Goal: Complete application form: Complete application form

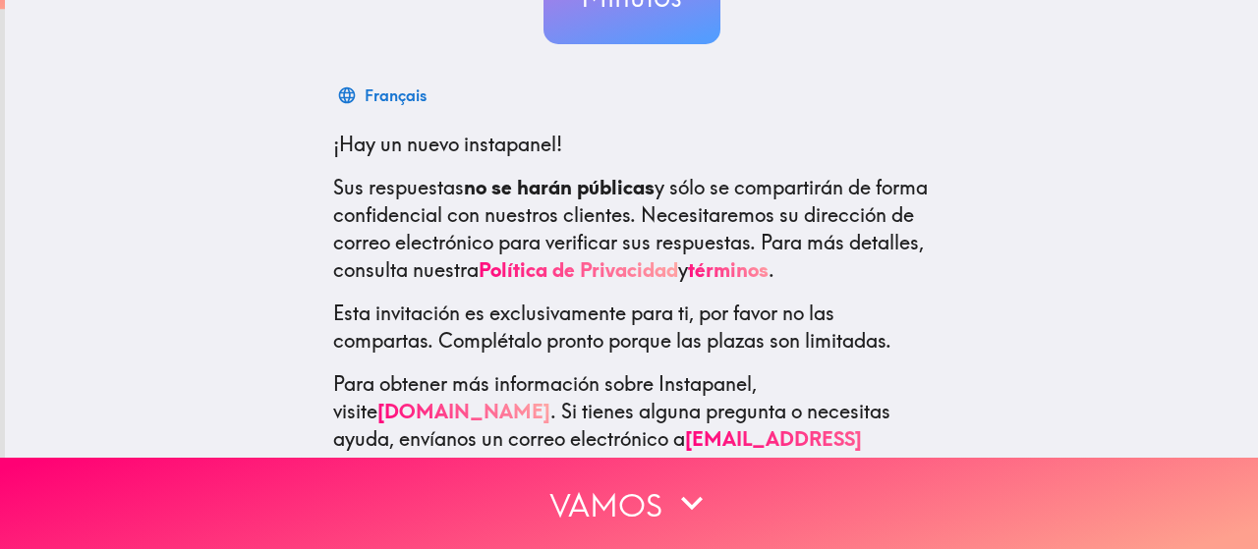
scroll to position [307, 0]
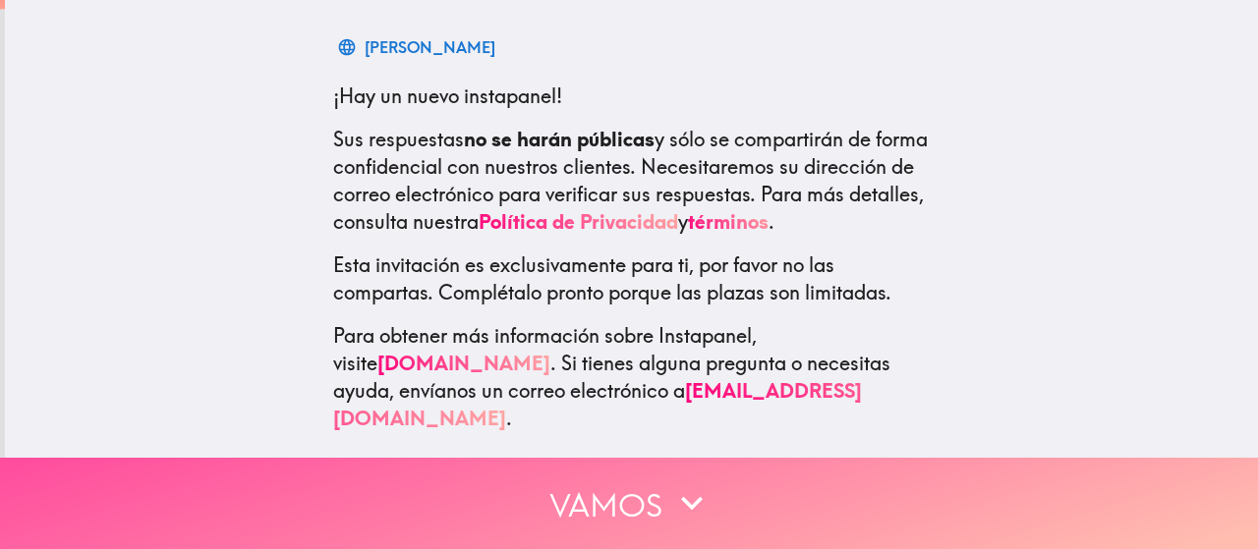
click at [531, 474] on button "Vamos" at bounding box center [629, 503] width 1258 height 91
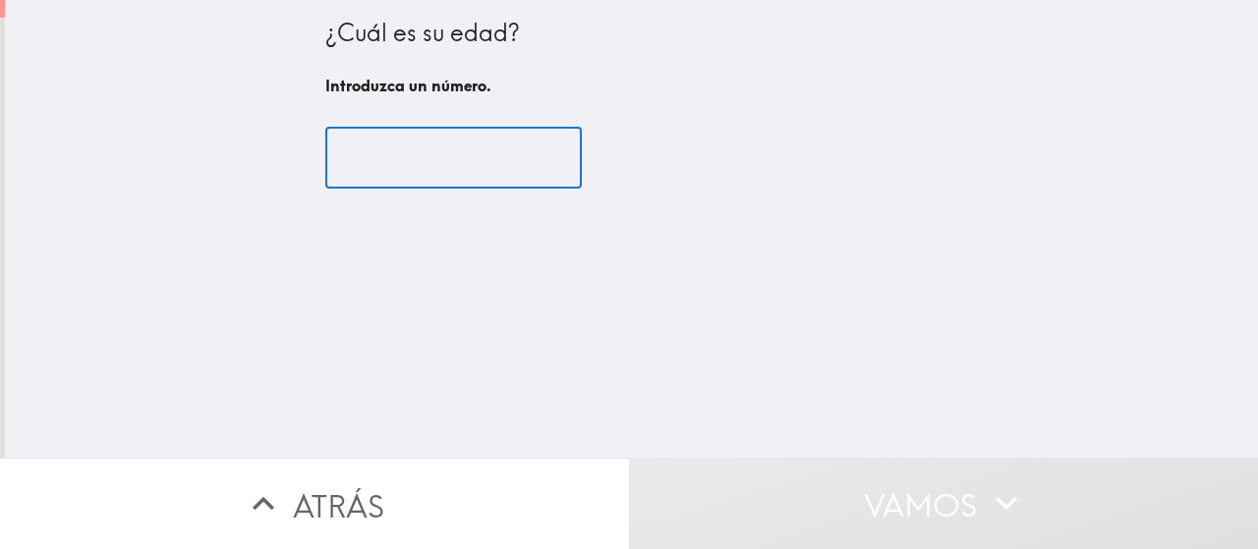
click at [489, 141] on input "number" at bounding box center [453, 158] width 257 height 61
type input "53"
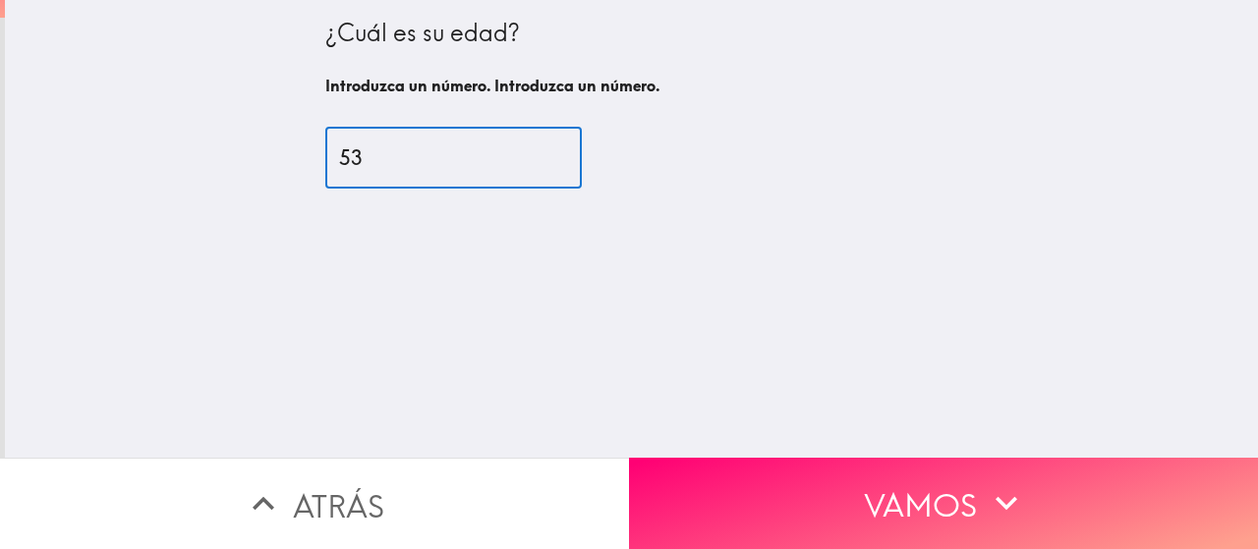
click at [792, 499] on button "Vamos" at bounding box center [943, 503] width 629 height 91
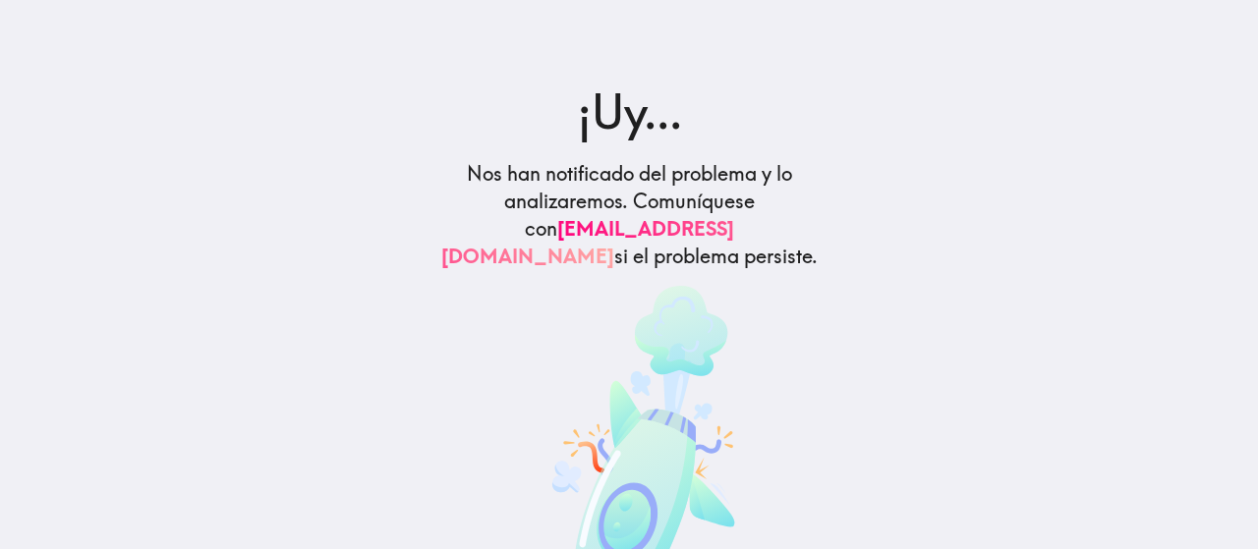
click at [500, 86] on h2 "¡Uy..." at bounding box center [628, 112] width 395 height 66
click at [514, 159] on div "¡Uy... Nos han notificado del problema y lo analizaremos. Comuníquese con suppo…" at bounding box center [629, 348] width 442 height 539
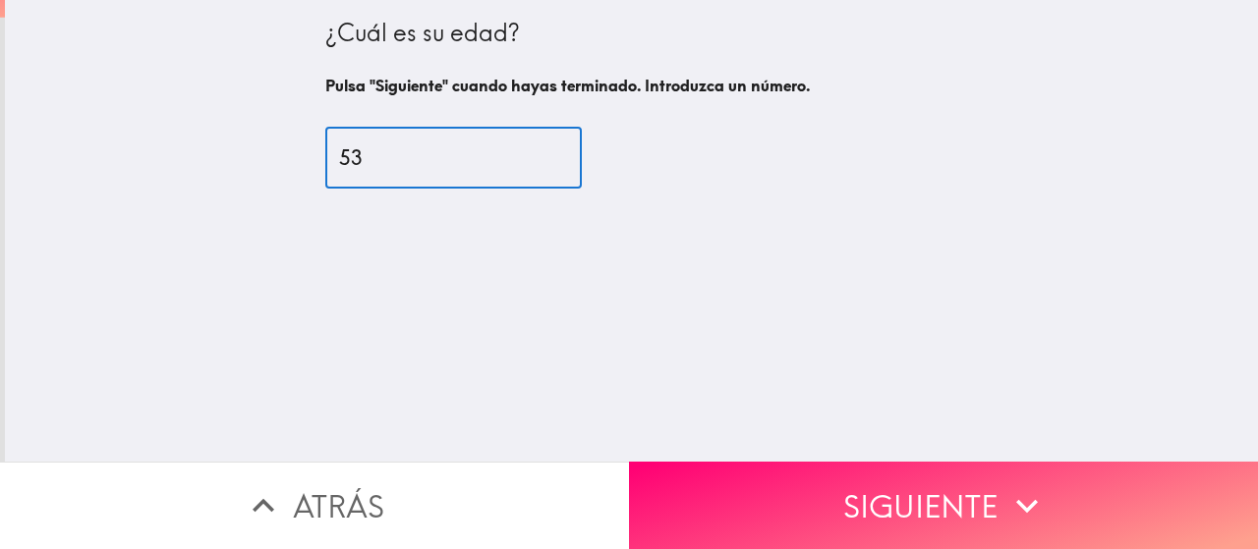
click at [783, 468] on button "Siguiente" at bounding box center [943, 505] width 629 height 87
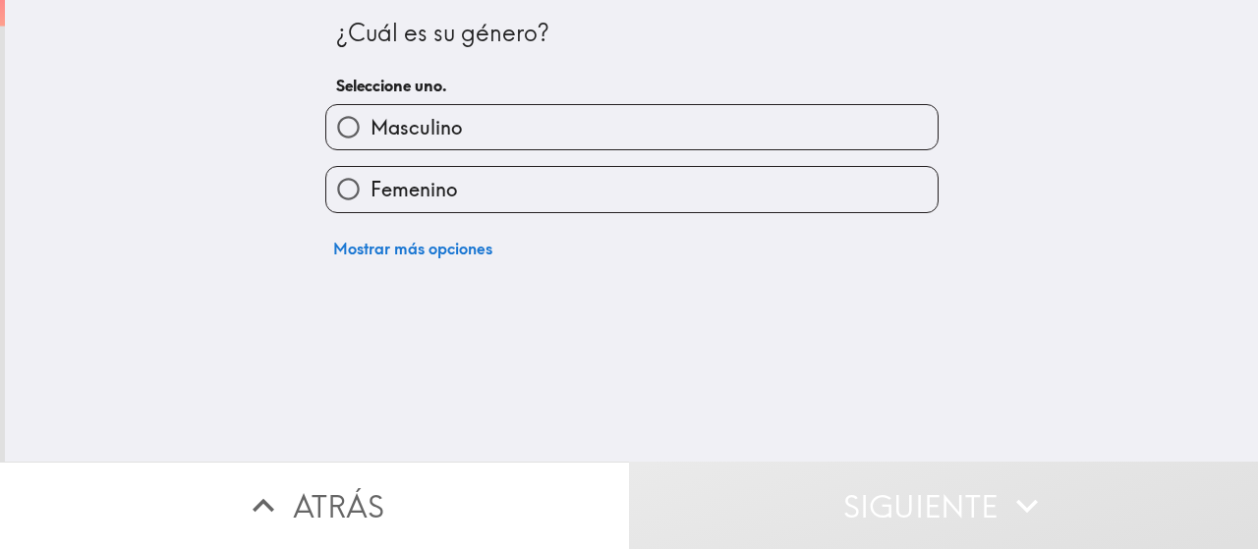
click at [466, 131] on label "Masculino" at bounding box center [631, 127] width 611 height 44
click at [371, 131] on input "Masculino" at bounding box center [348, 127] width 44 height 44
radio input "true"
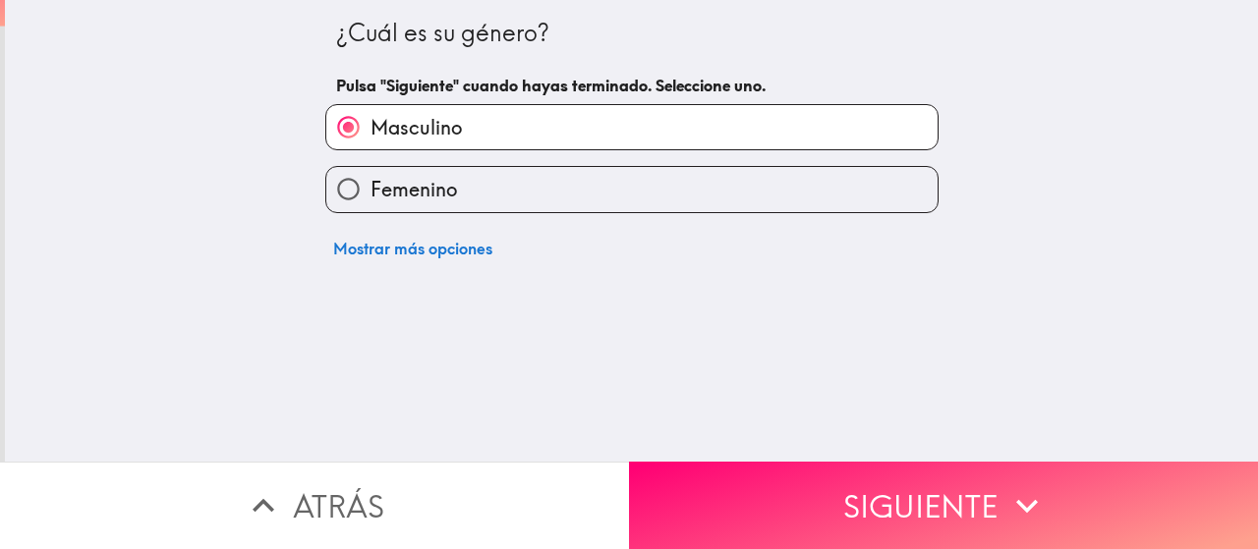
click at [914, 489] on button "Siguiente" at bounding box center [943, 505] width 629 height 87
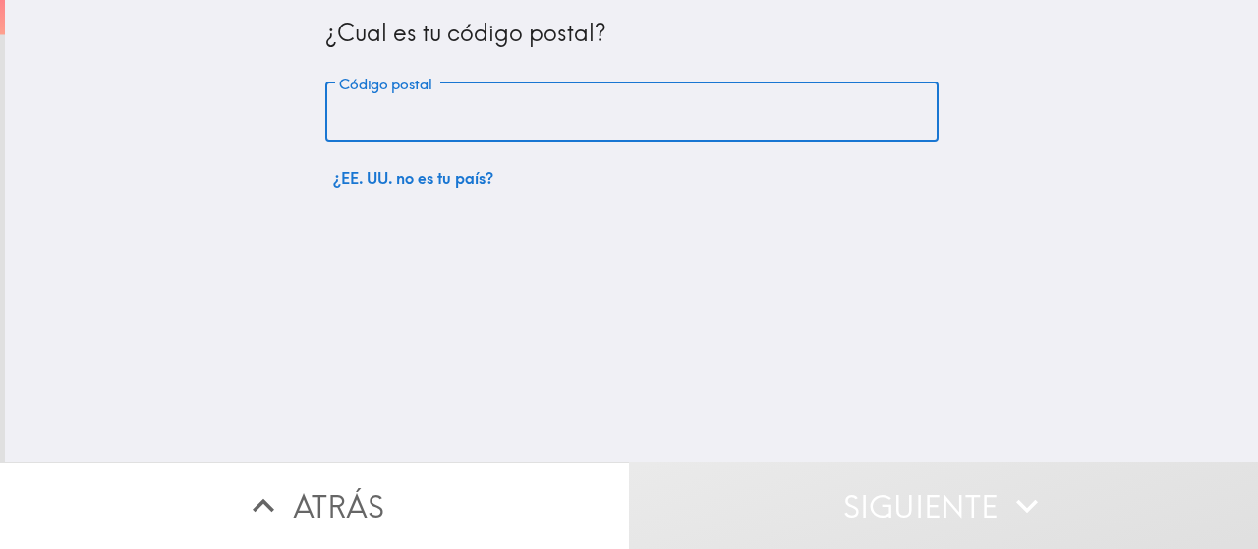
click at [490, 126] on input "Código postal" at bounding box center [631, 113] width 613 height 61
type input "33024"
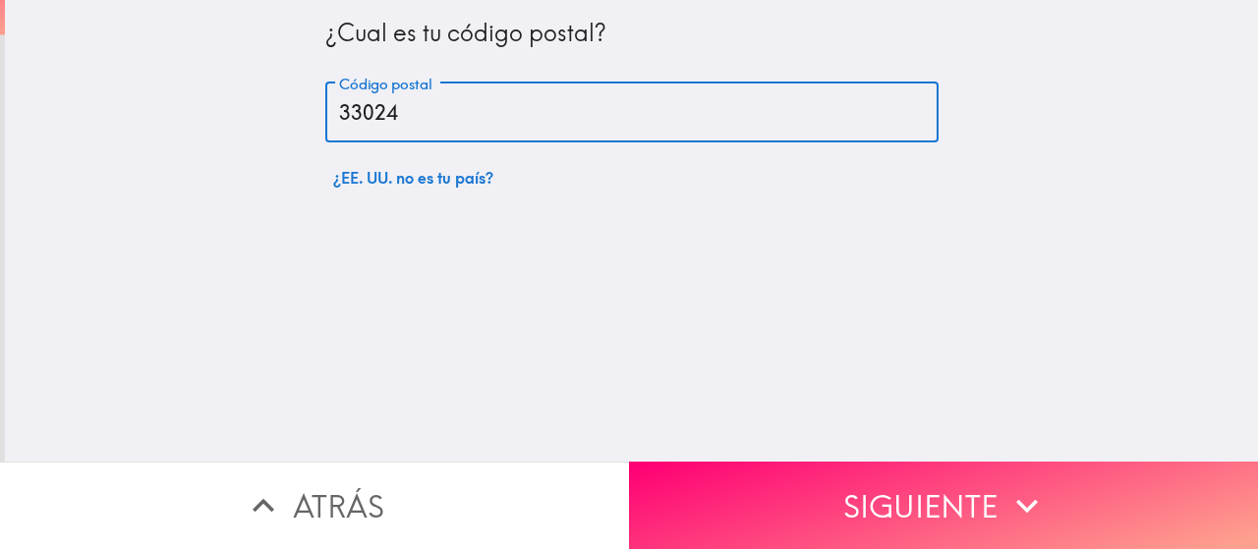
click at [848, 468] on button "Siguiente" at bounding box center [943, 505] width 629 height 87
